Goal: Find specific page/section

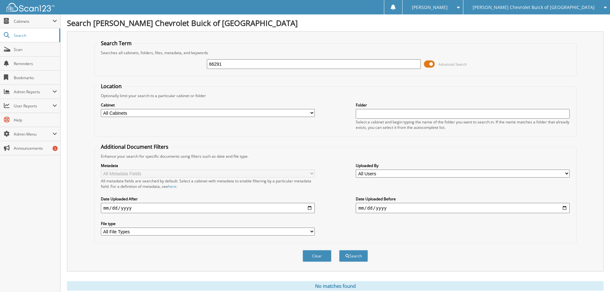
drag, startPoint x: 573, startPoint y: 12, endPoint x: 560, endPoint y: 21, distance: 15.8
click at [573, 12] on div "[PERSON_NAME] Chevrolet Buick of [GEOGRAPHIC_DATA]" at bounding box center [537, 7] width 140 height 14
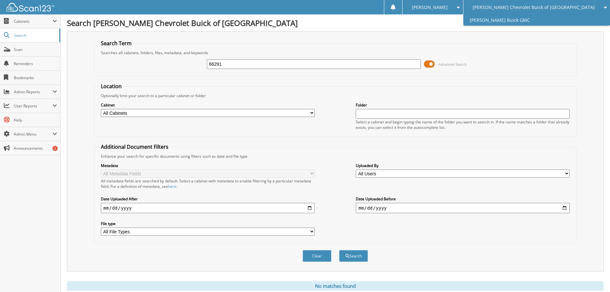
click at [553, 21] on link "[PERSON_NAME] Buick GMC" at bounding box center [537, 19] width 147 height 11
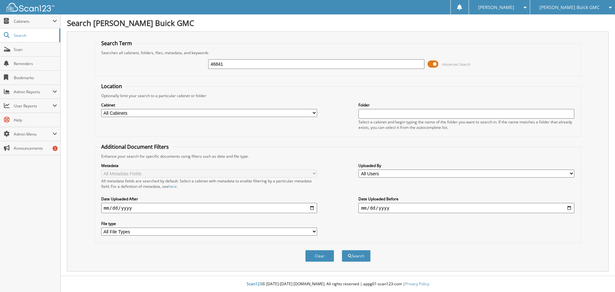
type input "46841"
click at [342, 250] on button "Search" at bounding box center [356, 256] width 29 height 12
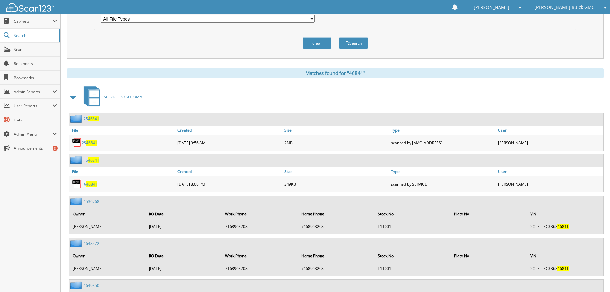
scroll to position [215, 0]
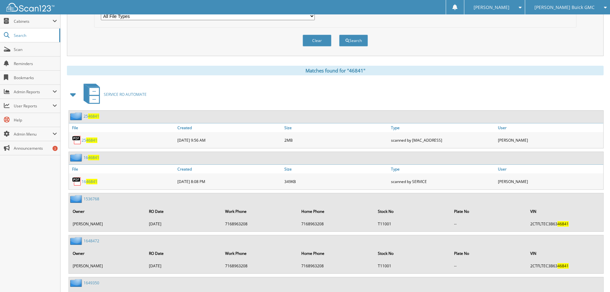
click at [86, 138] on link "25 46841" at bounding box center [90, 139] width 16 height 5
